Goal: Communication & Community: Ask a question

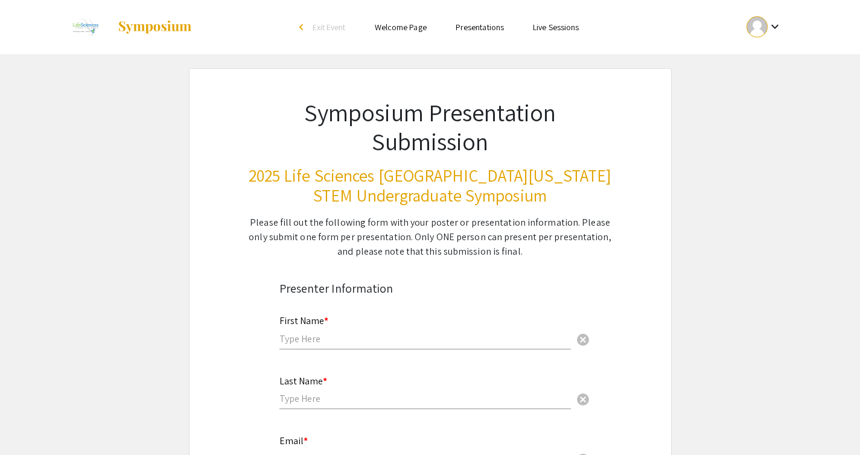
click at [120, 25] on img at bounding box center [154, 27] width 75 height 14
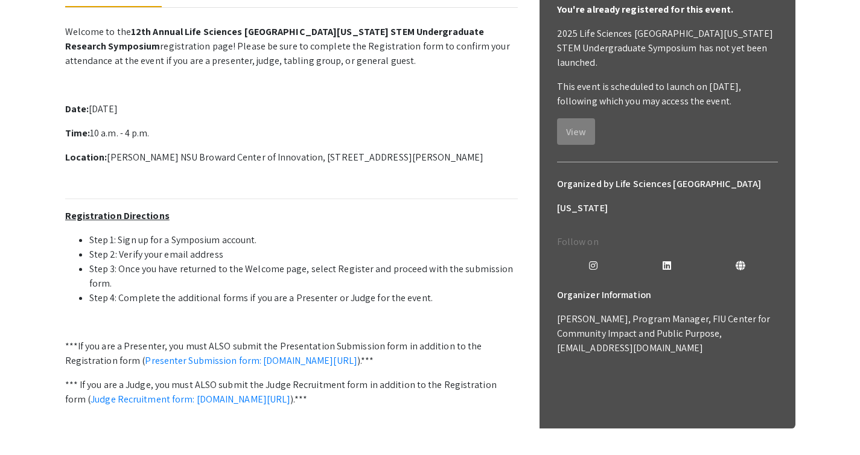
scroll to position [226, 0]
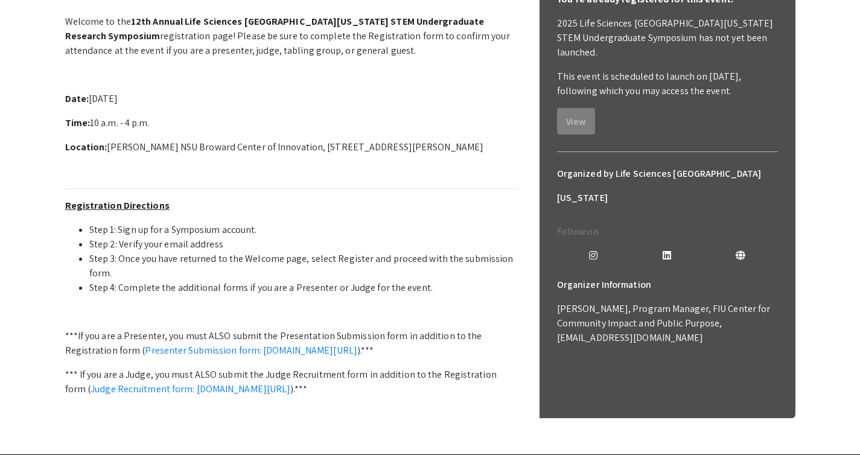
click at [285, 109] on mat-tab-group "About Frequently Asked Questions (FAQs) Welcome to the 12th Annual Life Science…" at bounding box center [291, 211] width 453 height 486
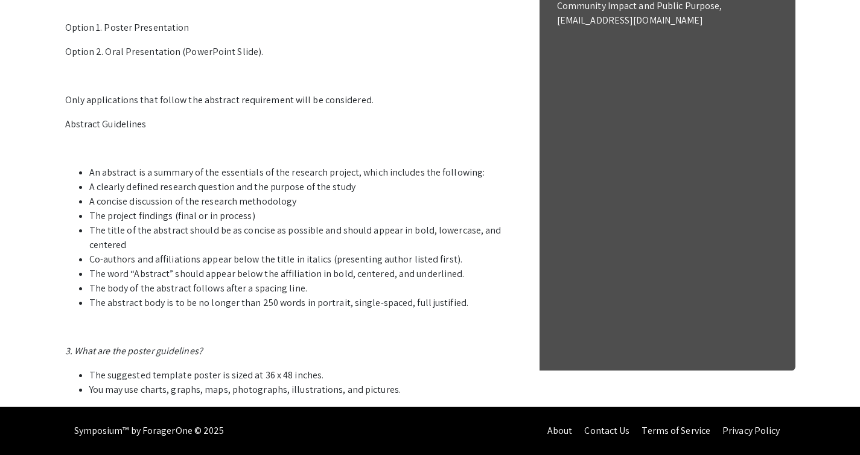
scroll to position [654, 0]
click at [596, 433] on link "Contact Us" at bounding box center [606, 430] width 45 height 13
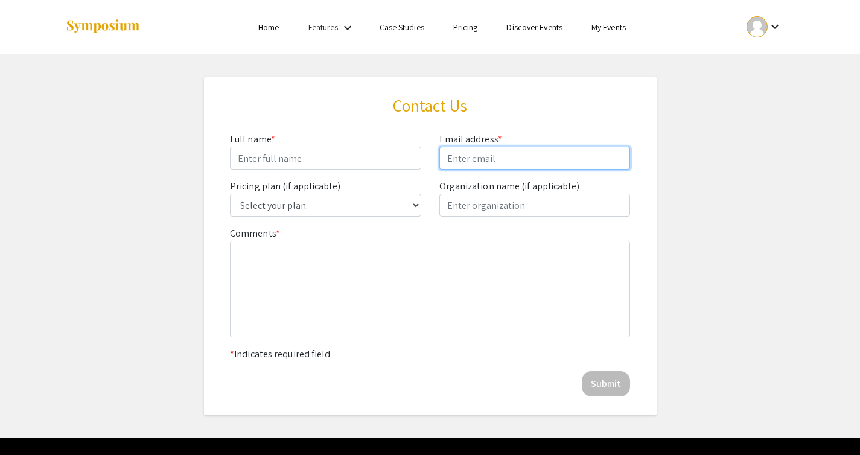
click at [487, 164] on input "email" at bounding box center [534, 158] width 191 height 23
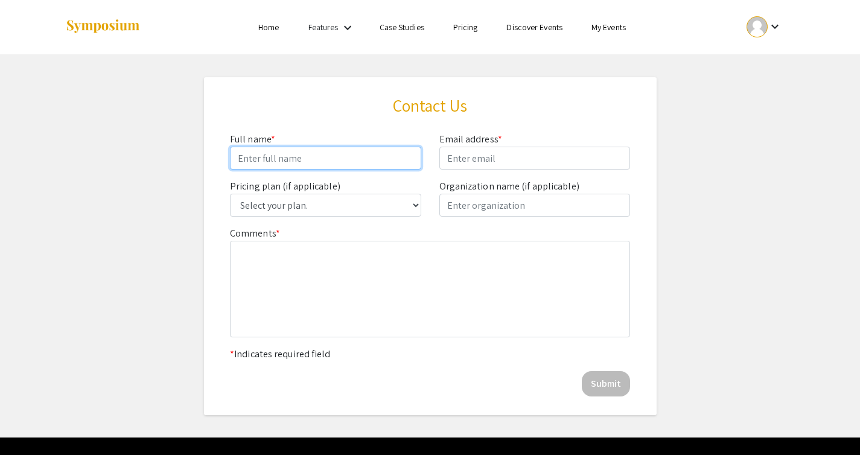
click at [330, 151] on input "Comments *" at bounding box center [325, 158] width 191 height 23
type input "Ammar Ahmed"
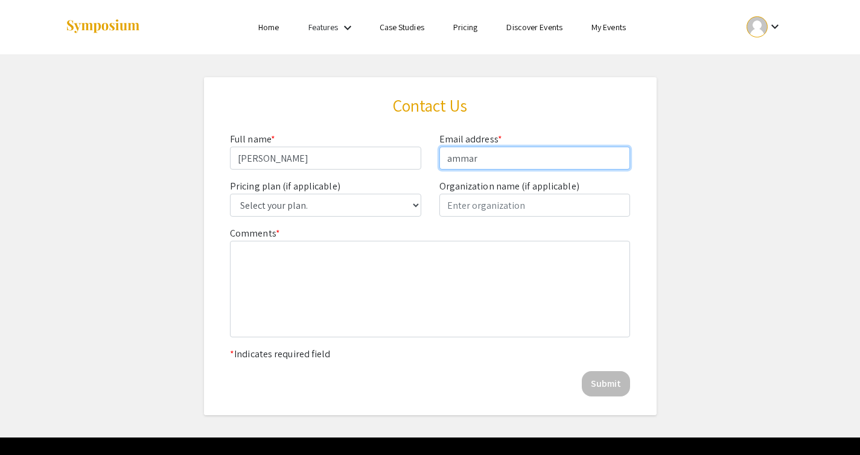
type input "ammar03ahmed@gmail.com"
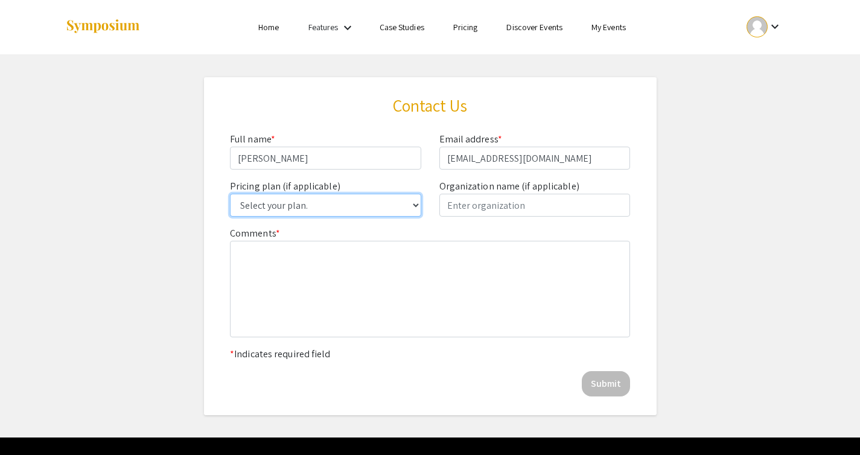
click at [352, 210] on select "Select your plan. Single Event Lite Single Event Plus Single Event Premium Lite…" at bounding box center [325, 205] width 191 height 23
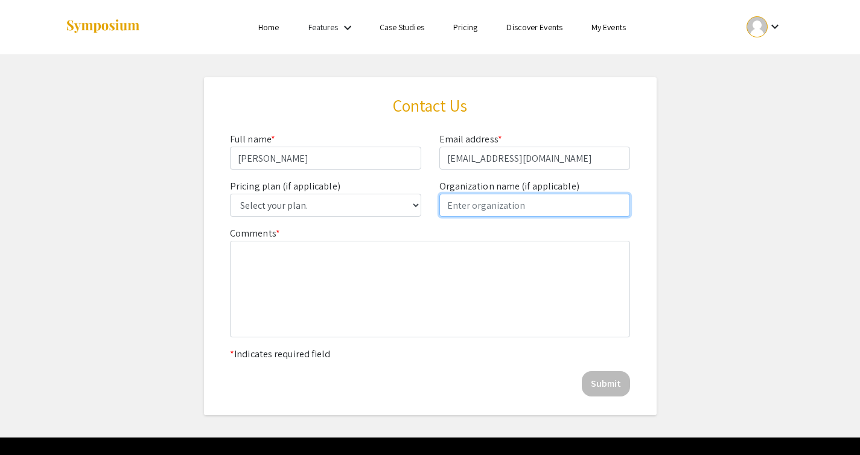
click at [538, 202] on input "text" at bounding box center [534, 205] width 191 height 23
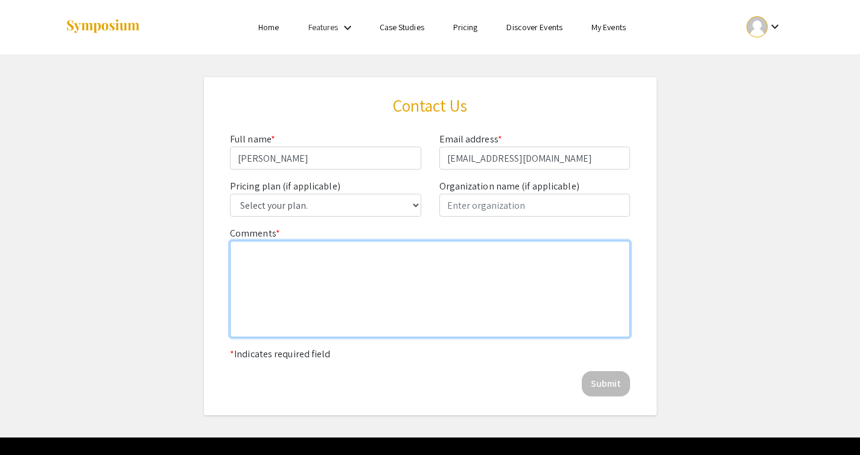
click at [375, 254] on textarea at bounding box center [430, 289] width 400 height 97
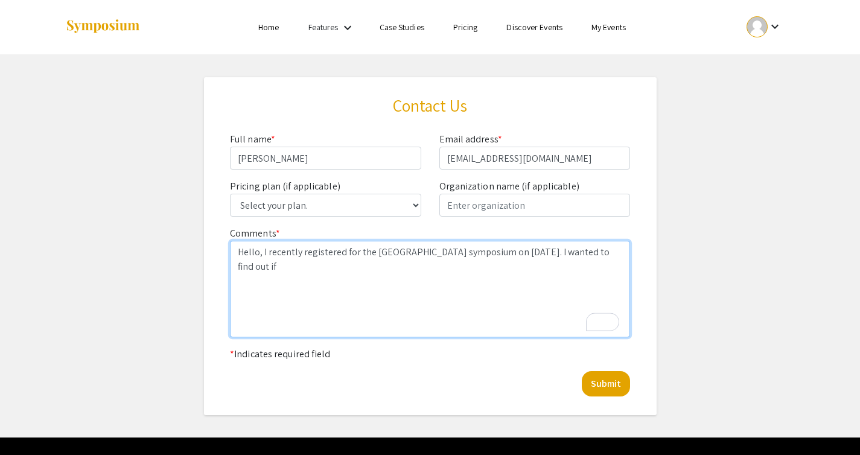
click at [575, 249] on textarea "Hello, I recently registered for the Fort Lauderdale symposium on October 25th,…" at bounding box center [430, 289] width 400 height 97
click at [512, 275] on textarea "Hello, I recently registered for the Fort Lauderdale symposium on October 25th,…" at bounding box center [430, 289] width 400 height 97
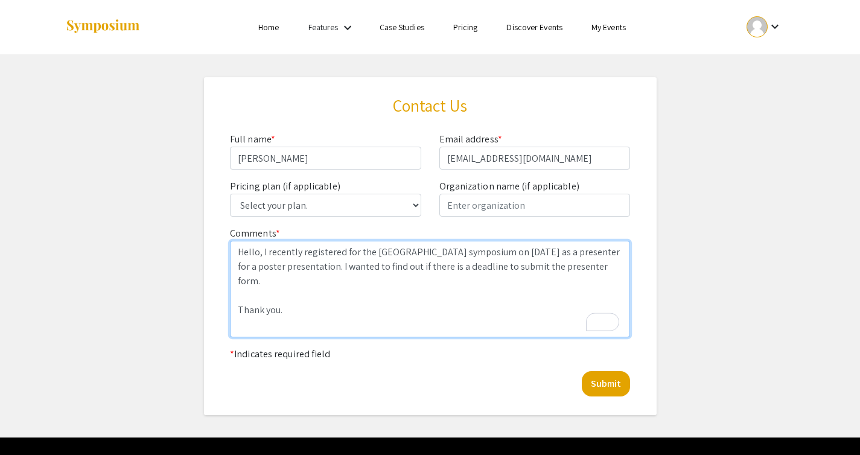
click at [474, 290] on textarea "Hello, I recently registered for the Fort Lauderdale symposium on October 25th,…" at bounding box center [430, 289] width 400 height 97
type textarea "Hello, I recently registered for the Fort Lauderdale symposium on October 25th,…"
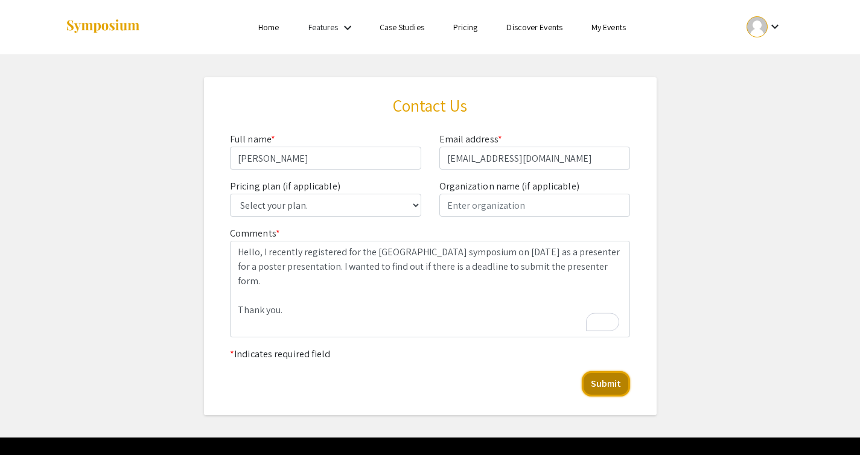
click at [608, 382] on button "Submit" at bounding box center [606, 383] width 48 height 25
click at [605, 386] on button "Submit" at bounding box center [606, 383] width 48 height 25
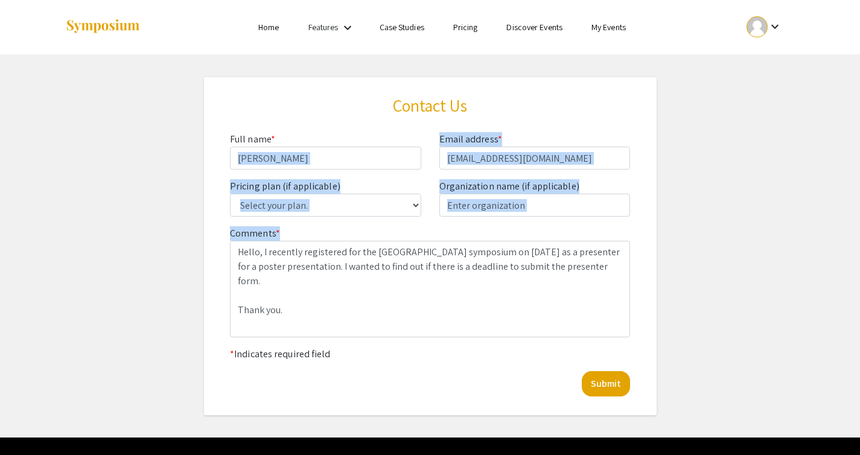
drag, startPoint x: 672, startPoint y: 314, endPoint x: 367, endPoint y: 151, distance: 345.9
click at [384, 158] on app-pricing-contact-us "Contact Us Full name * Ammar Ahmed Email address * ammar03ahmed@gmail.com Prici…" at bounding box center [430, 246] width 860 height 338
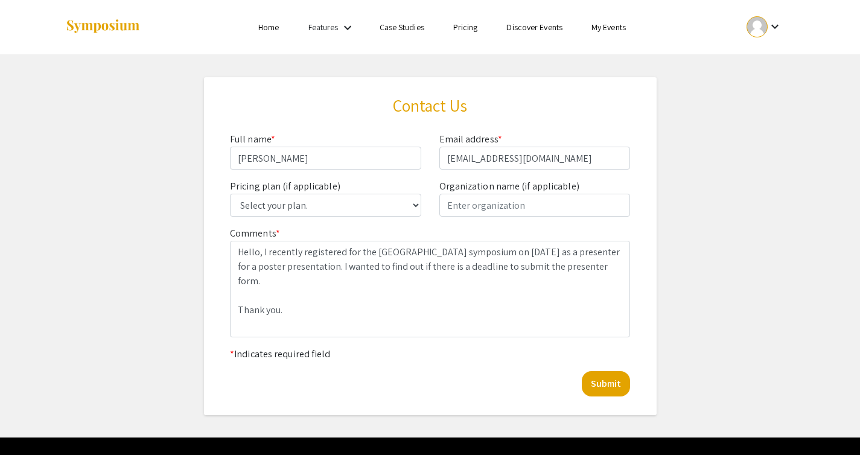
click at [220, 95] on section "Contact Us Full name * Ammar Ahmed Email address * ammar03ahmed@gmail.com Prici…" at bounding box center [430, 246] width 453 height 338
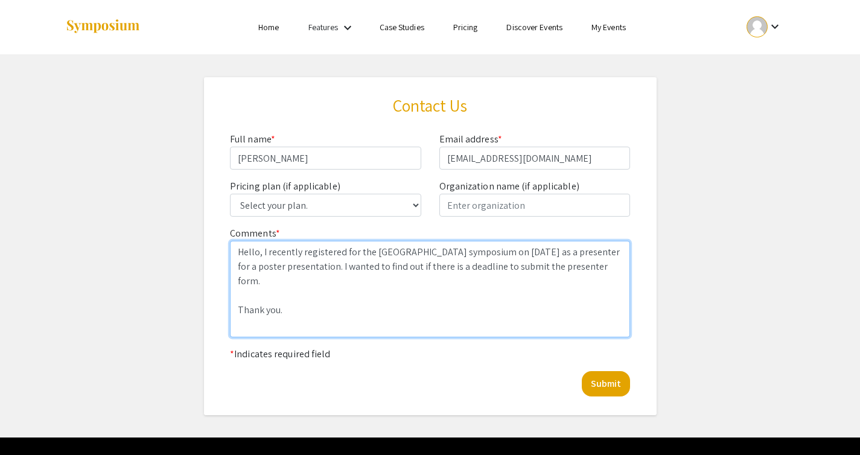
click at [289, 269] on textarea "Hello, I recently registered for the Fort Lauderdale symposium on October 25th,…" at bounding box center [430, 289] width 400 height 97
click at [240, 252] on textarea "Hello, I recently registered for the Fort Lauderdale symposium on October 25th,…" at bounding box center [430, 289] width 400 height 97
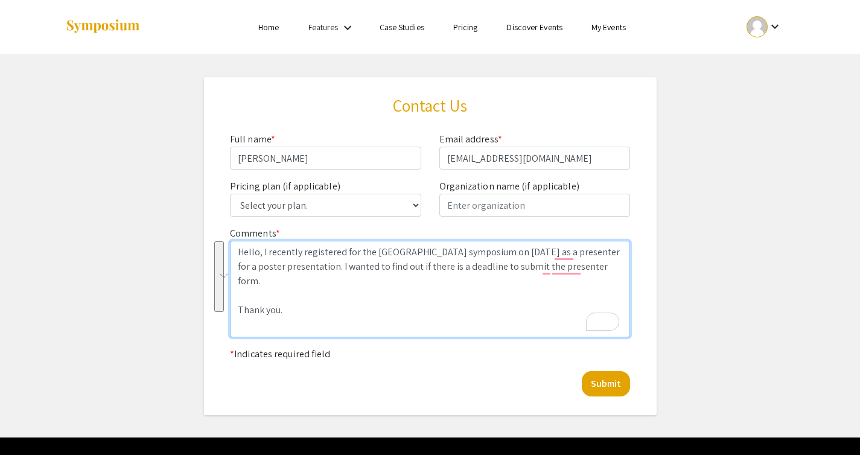
drag, startPoint x: 240, startPoint y: 252, endPoint x: 302, endPoint y: 317, distance: 90.1
click at [302, 317] on textarea "Hello, I recently registered for the Fort Lauderdale symposium on October 25th,…" at bounding box center [430, 289] width 400 height 97
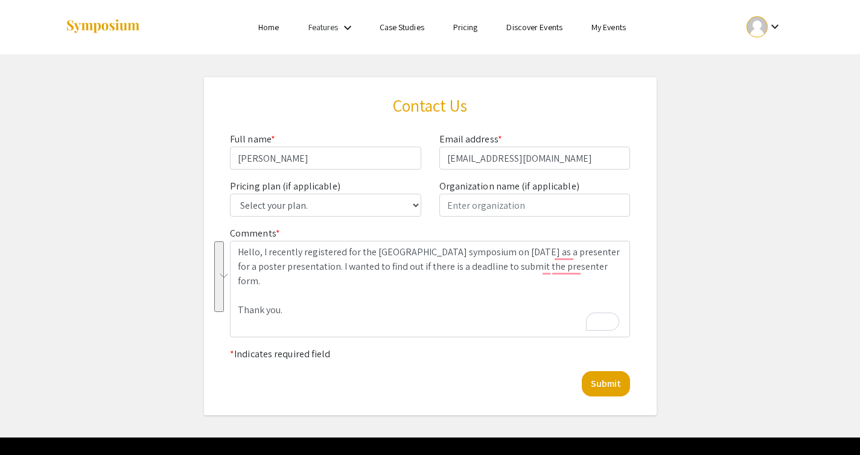
click at [184, 247] on app-pricing-contact-us "Contact Us Full name * Ammar Ahmed Email address * ammar03ahmed@gmail.com Prici…" at bounding box center [430, 246] width 860 height 338
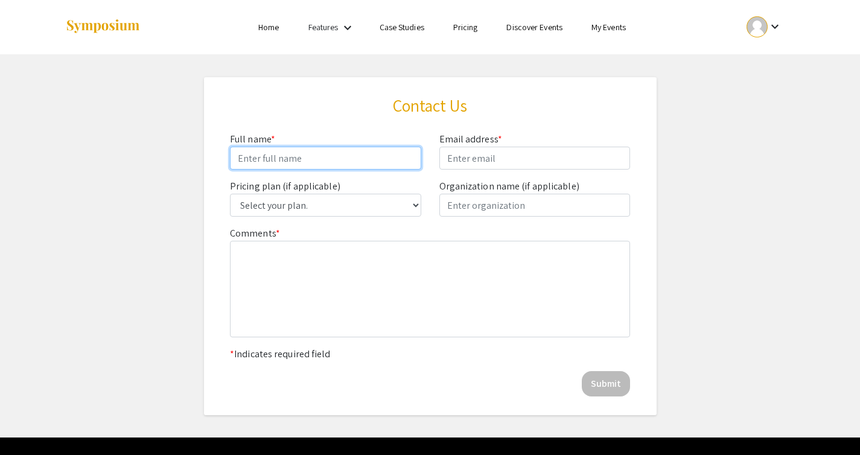
click at [322, 158] on input "Comments *" at bounding box center [325, 158] width 191 height 23
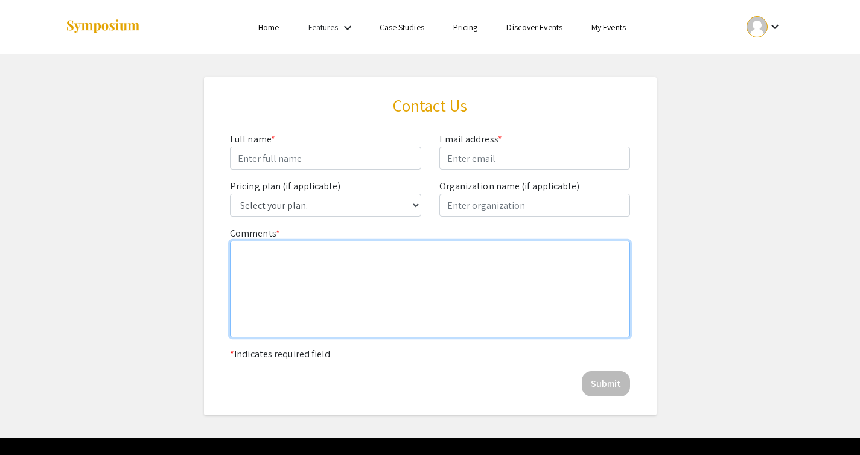
click at [337, 256] on textarea at bounding box center [430, 289] width 400 height 97
